Goal: Find specific page/section: Locate a particular part of the current website

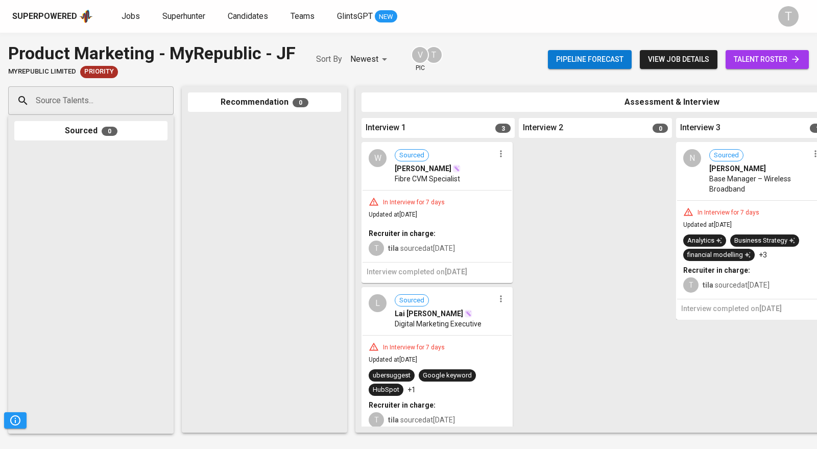
drag, startPoint x: 0, startPoint y: 0, endPoint x: 735, endPoint y: 161, distance: 752.5
click at [735, 161] on span "Sourced Naveen Joshua Sundram" at bounding box center [759, 161] width 100 height 24
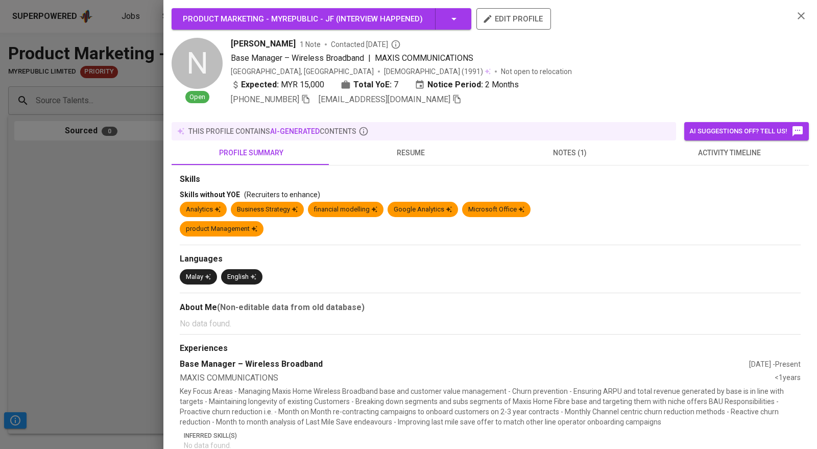
drag, startPoint x: 322, startPoint y: 45, endPoint x: 225, endPoint y: 40, distance: 97.1
click at [225, 40] on div "N Open Naveen Joshua Sundram 1 Note Contacted 1 month ago Base Manager – Wirele…" at bounding box center [478, 72] width 614 height 68
click at [228, 40] on div "N Open Naveen Joshua Sundram 1 Note Contacted 1 month ago Base Manager – Wirele…" at bounding box center [478, 72] width 614 height 68
drag, startPoint x: 232, startPoint y: 41, endPoint x: 323, endPoint y: 44, distance: 91.4
click at [323, 44] on div "Naveen Joshua Sundram 1 Note Contacted 1 month ago" at bounding box center [508, 44] width 554 height 12
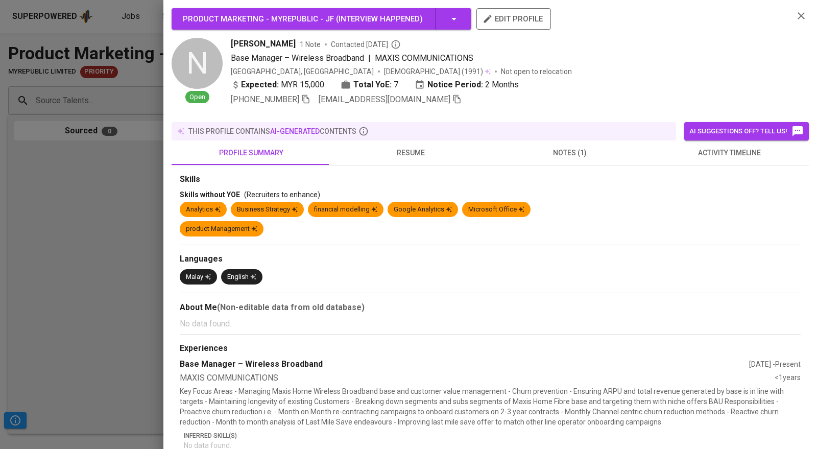
copy span "Naveen Joshua Sundram"
click at [452, 101] on icon "button" at bounding box center [456, 98] width 9 height 9
